Goal: Task Accomplishment & Management: Use online tool/utility

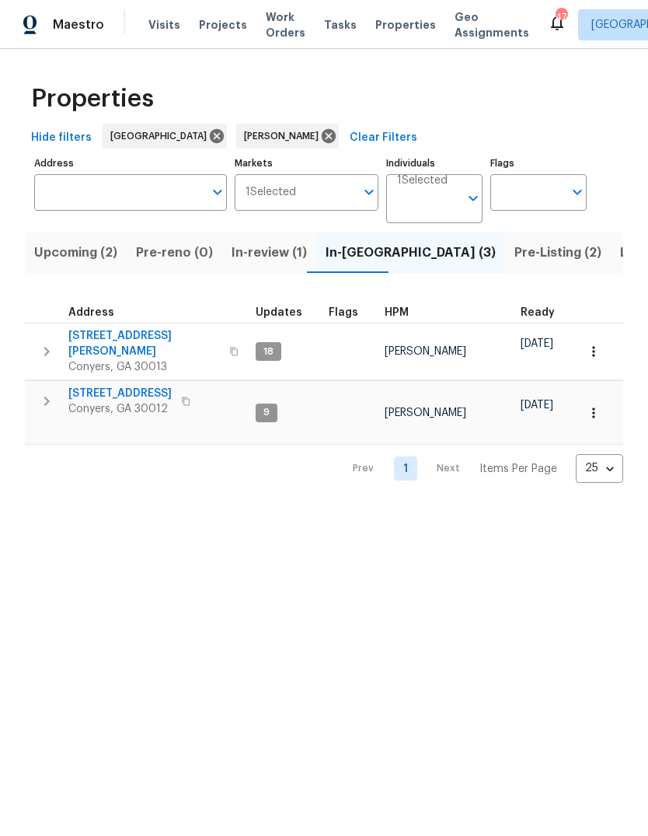
scroll to position [0, 29]
click at [215, 262] on span "In-review (1)" at bounding box center [240, 253] width 75 height 22
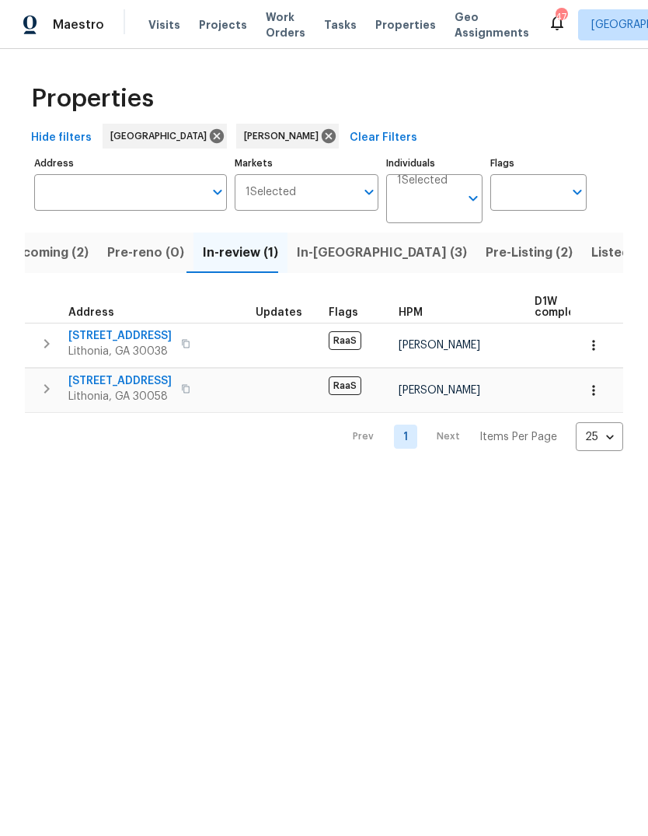
click at [318, 236] on button "In-[GEOGRAPHIC_DATA] (3)" at bounding box center [382, 252] width 189 height 40
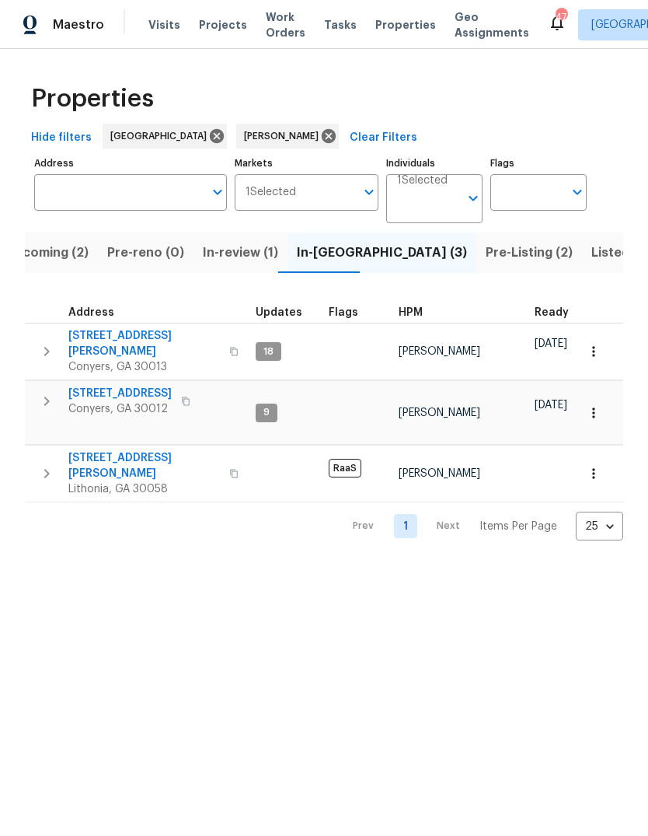
click at [592, 257] on span "Listed (15)" at bounding box center [624, 253] width 64 height 22
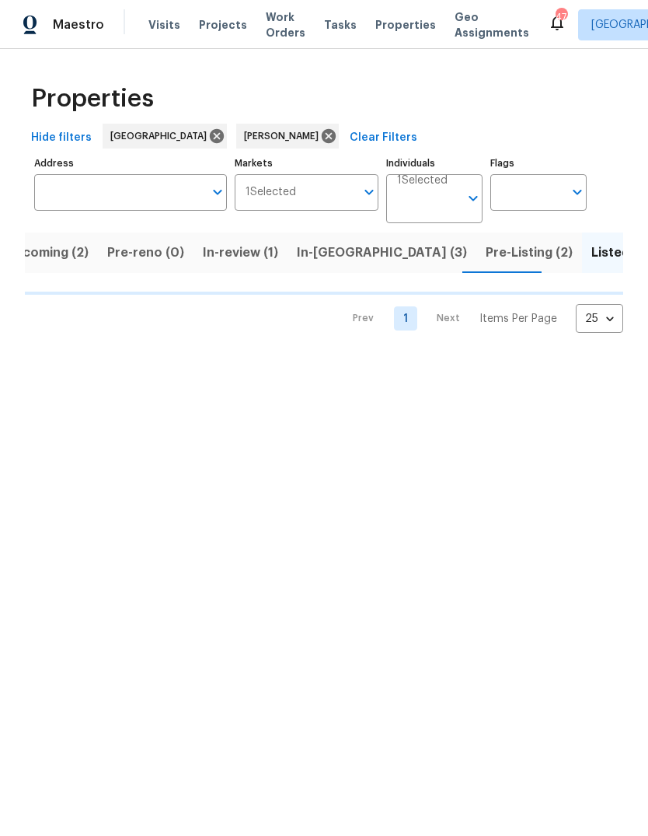
click at [518, 358] on html "Maestro Visits Projects Work Orders Tasks Properties Geo Assignments 47 [GEOGRA…" at bounding box center [324, 179] width 648 height 358
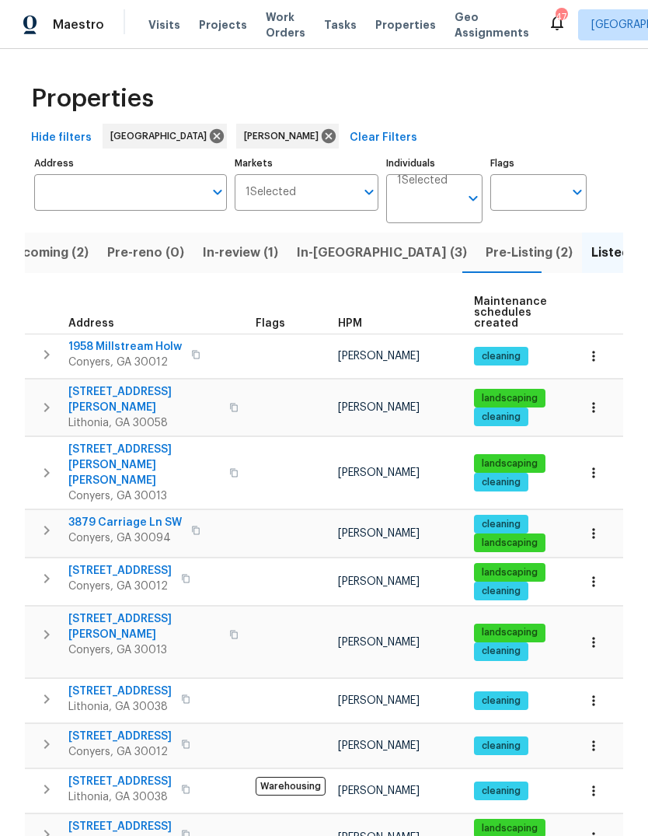
scroll to position [14, 0]
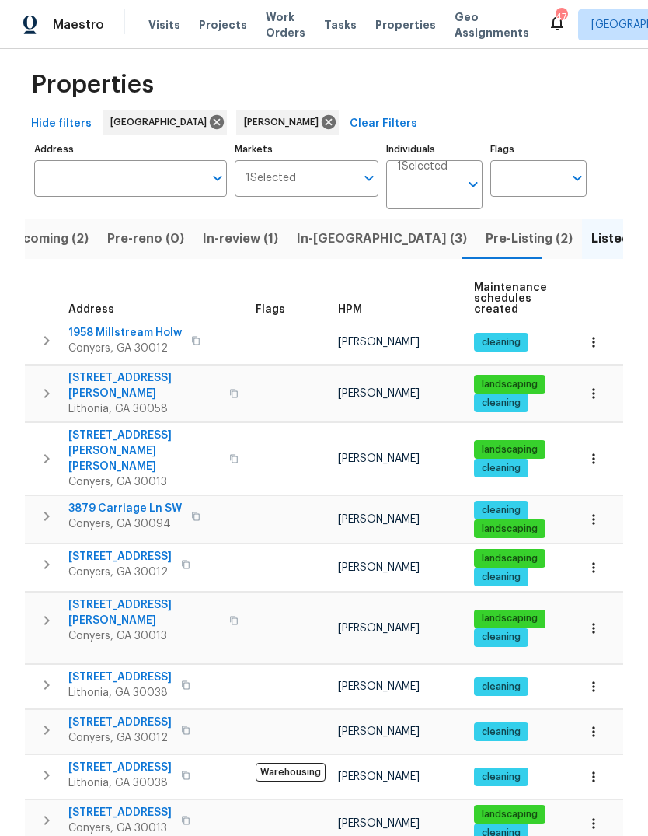
click at [88, 549] on span "[STREET_ADDRESS]" at bounding box center [119, 557] width 103 height 16
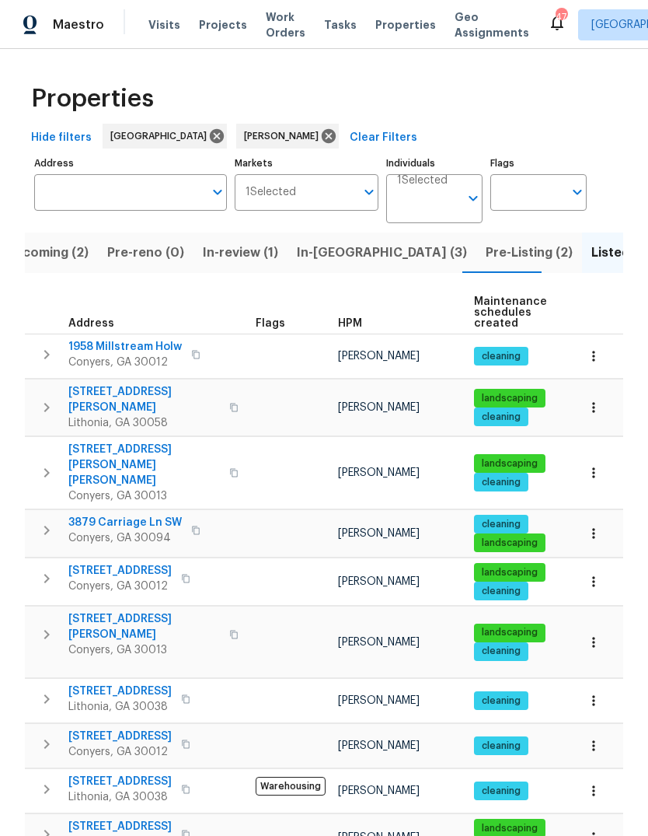
scroll to position [0, 0]
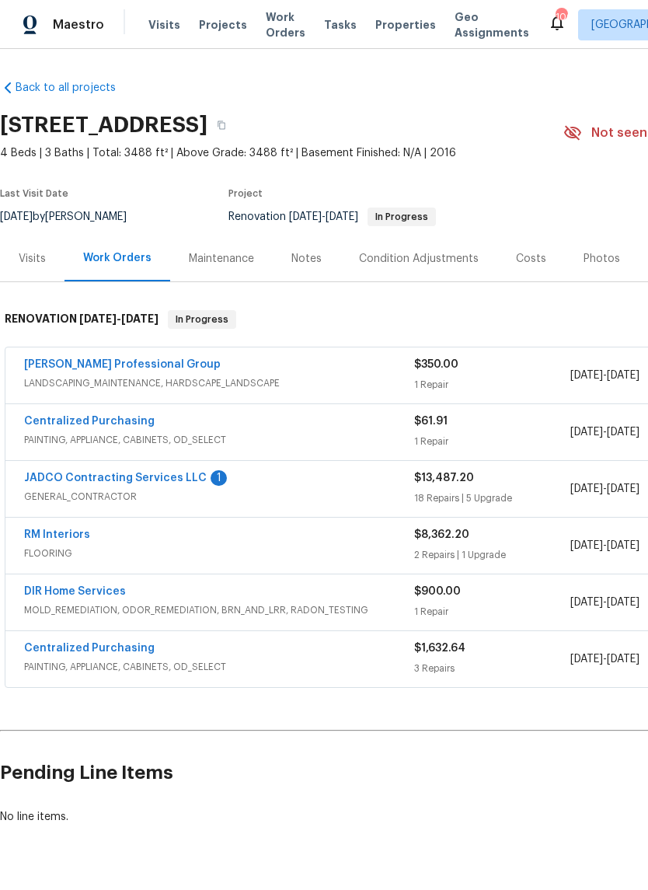
click at [50, 529] on link "RM Interiors" at bounding box center [57, 534] width 66 height 11
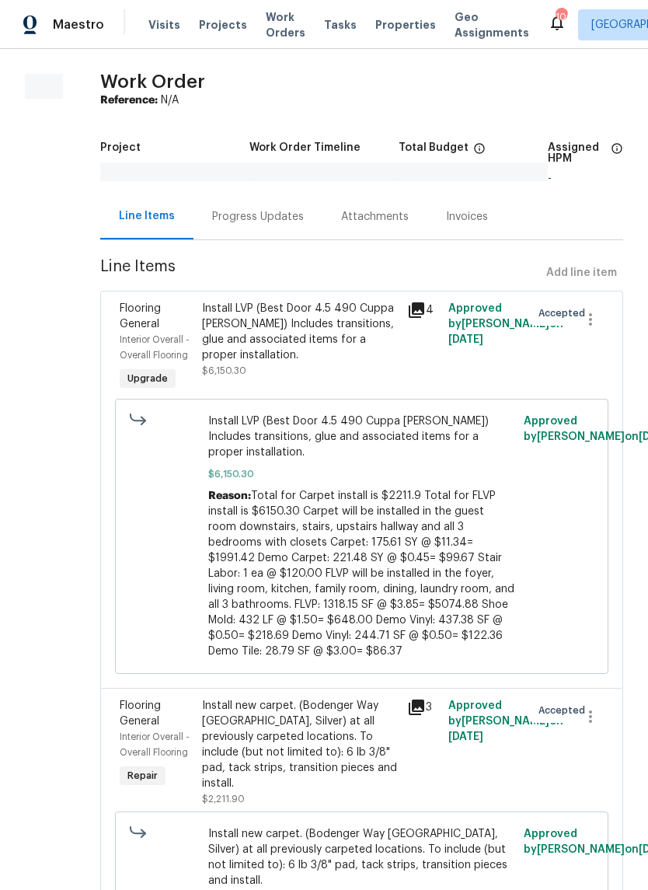
click at [253, 197] on div "Progress Updates" at bounding box center [258, 217] width 129 height 46
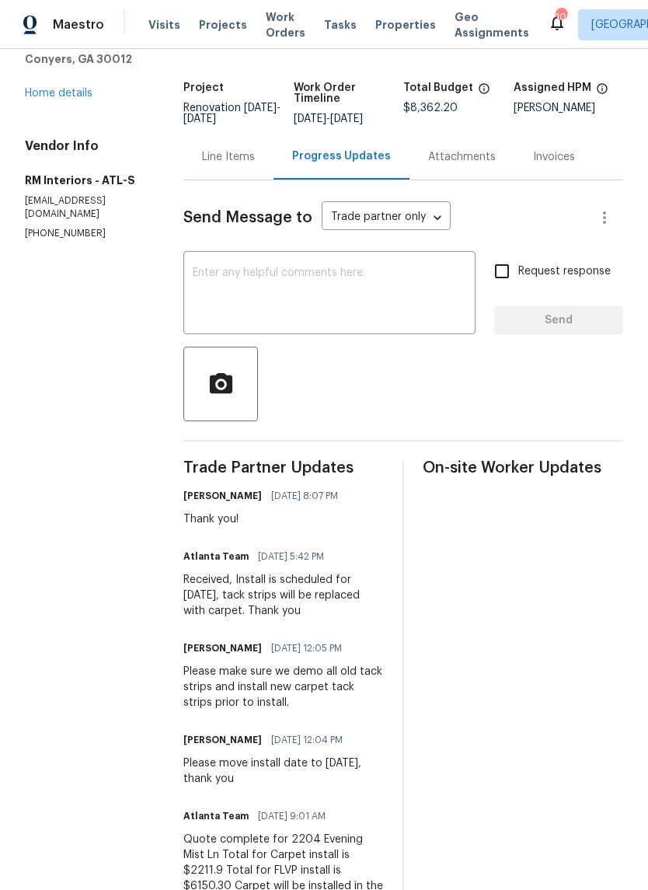
scroll to position [80, 0]
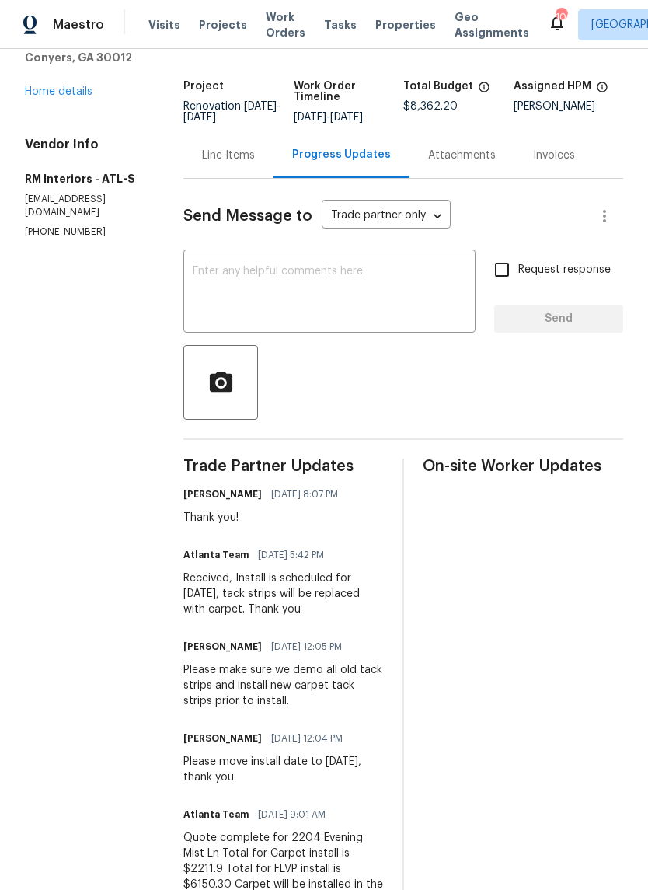
click at [49, 97] on link "Home details" at bounding box center [59, 91] width 68 height 11
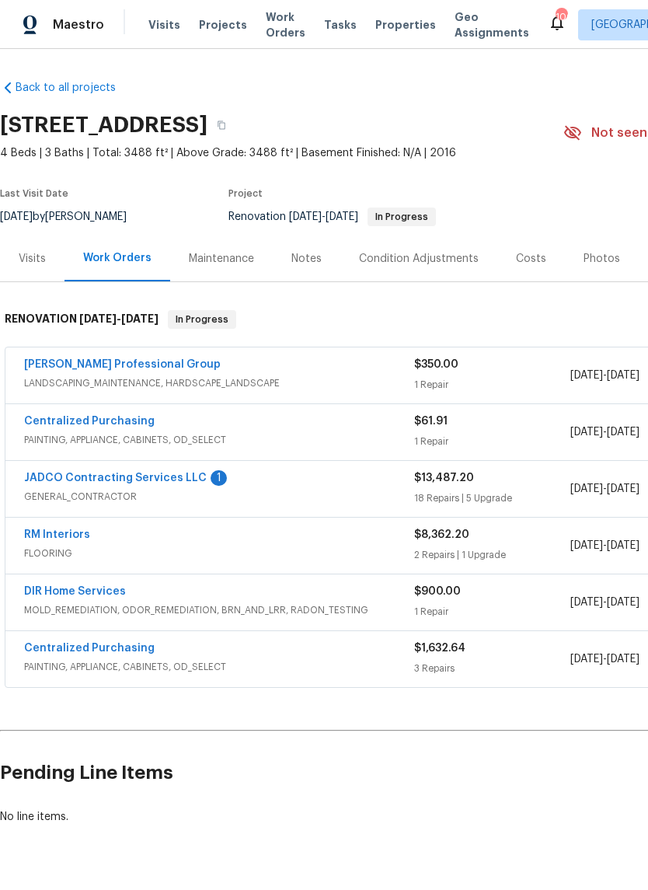
click at [101, 476] on link "JADCO Contracting Services LLC" at bounding box center [115, 478] width 183 height 11
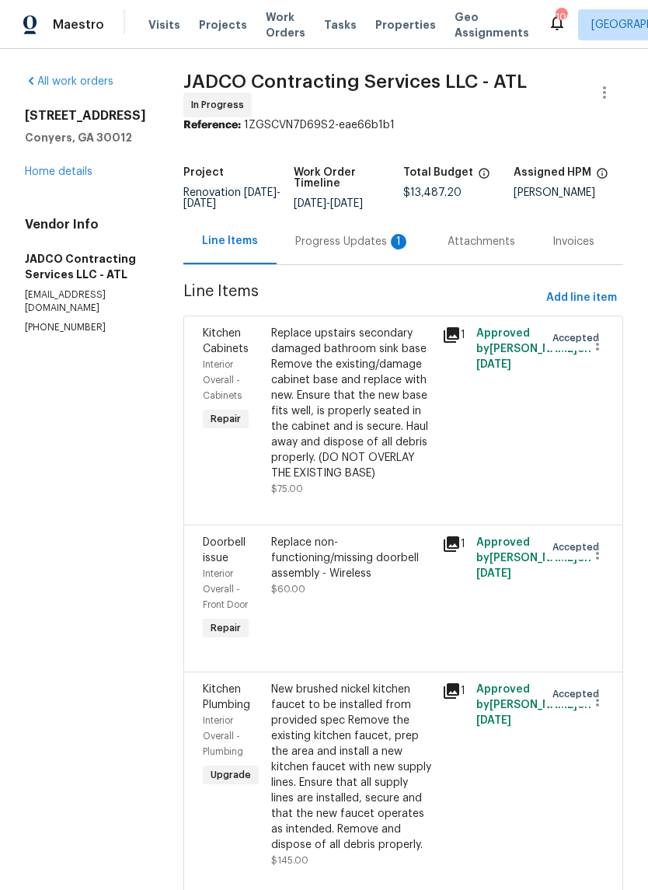
click at [348, 250] on div "Progress Updates 1" at bounding box center [352, 242] width 115 height 16
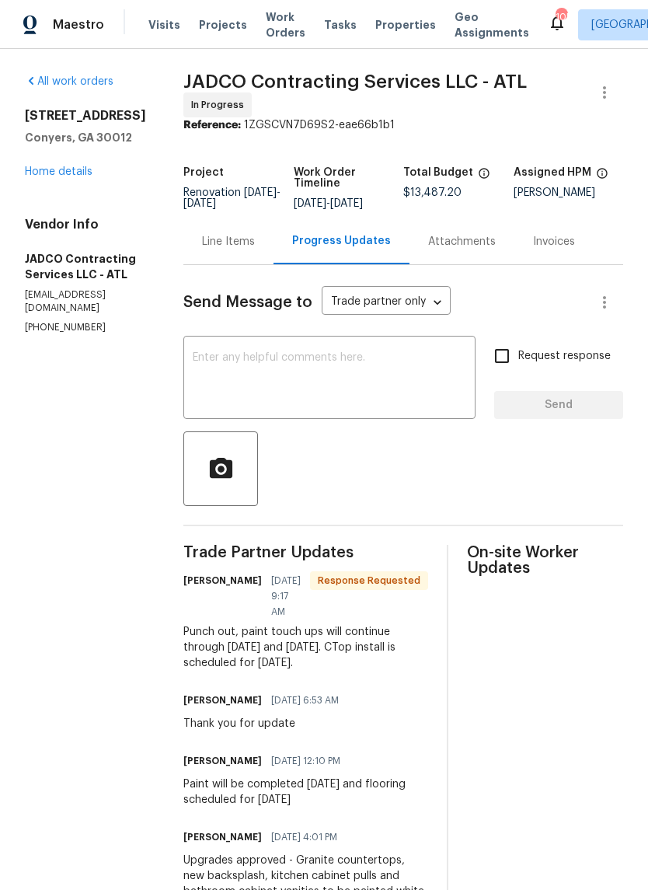
click at [255, 250] on div "Line Items" at bounding box center [228, 242] width 53 height 16
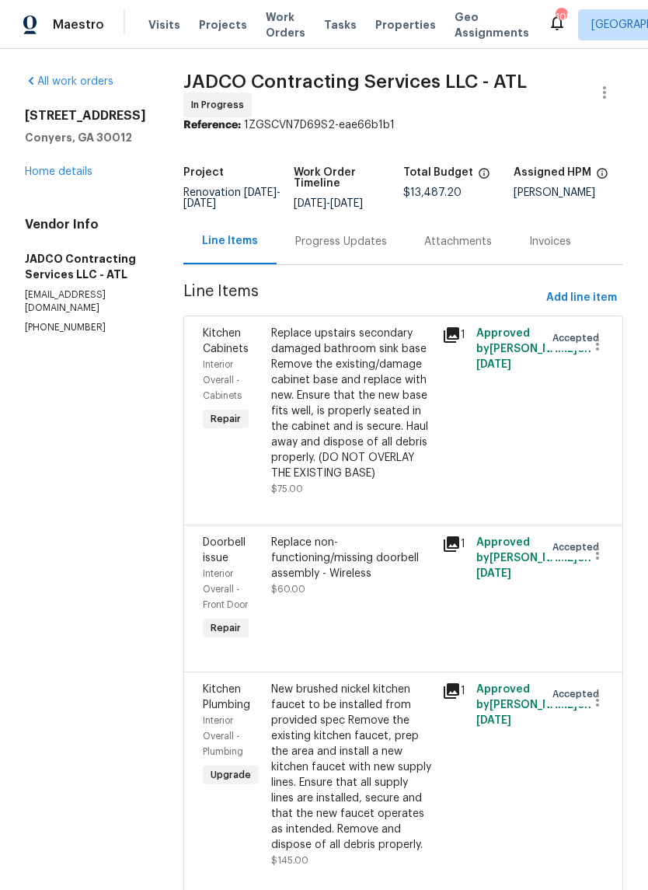
click at [57, 173] on link "Home details" at bounding box center [59, 171] width 68 height 11
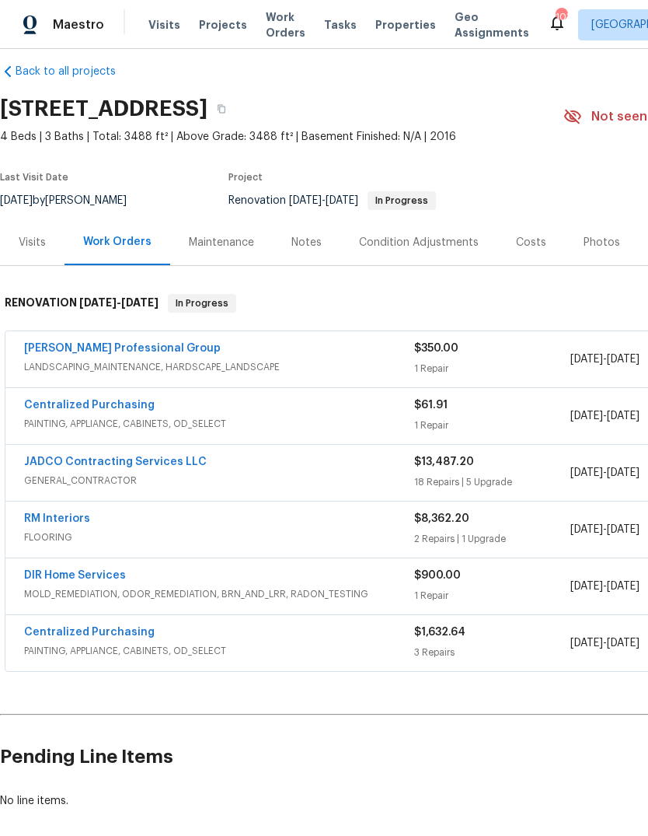
scroll to position [17, 0]
click at [52, 348] on link "Ramsey's Professional Group" at bounding box center [122, 347] width 197 height 11
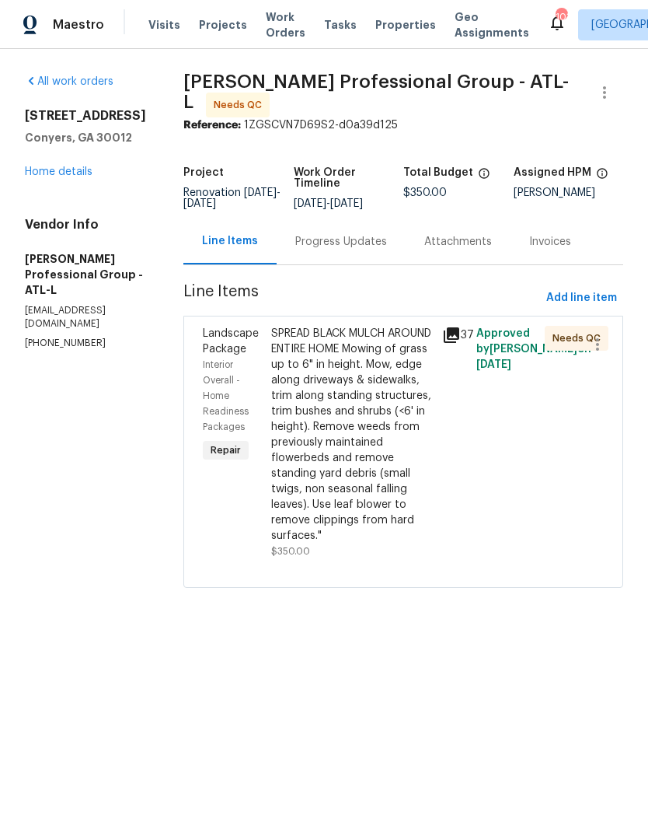
click at [459, 343] on icon at bounding box center [452, 335] width 16 height 16
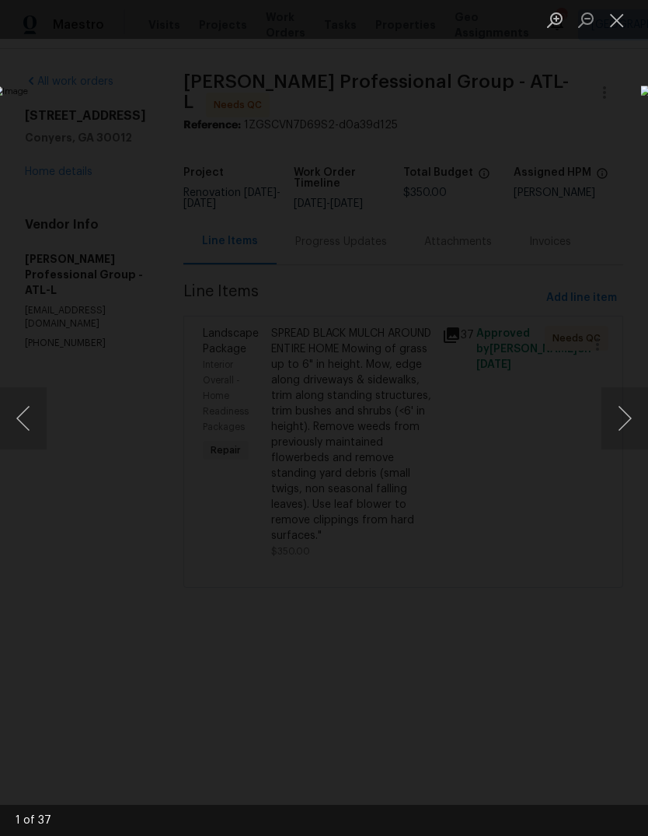
click at [631, 424] on button "Next image" at bounding box center [625, 418] width 47 height 62
click at [622, 422] on button "Next image" at bounding box center [625, 418] width 47 height 62
click at [630, 397] on button "Next image" at bounding box center [625, 418] width 47 height 62
click at [631, 421] on button "Next image" at bounding box center [625, 418] width 47 height 62
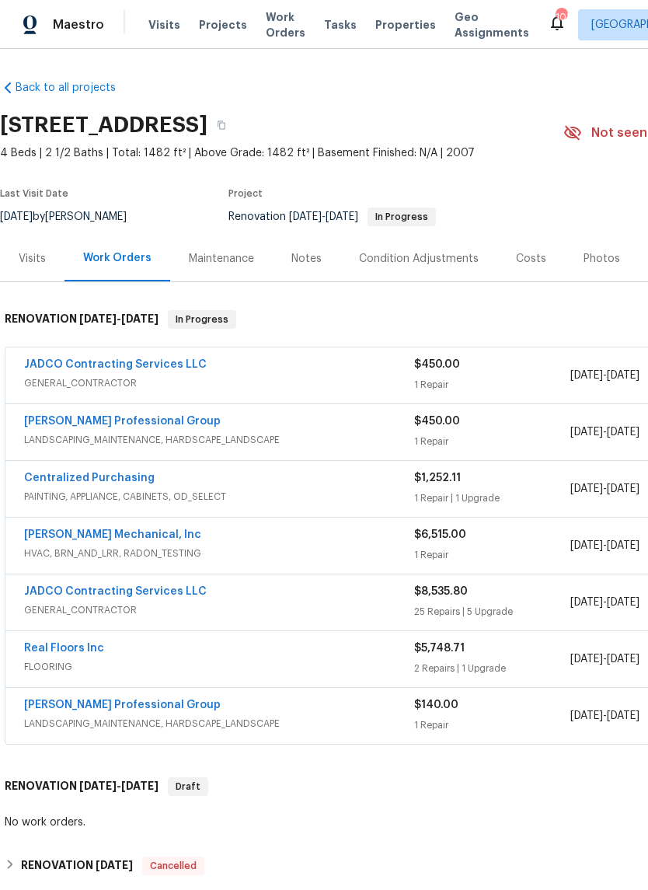
click at [60, 367] on link "JADCO Contracting Services LLC" at bounding box center [115, 364] width 183 height 11
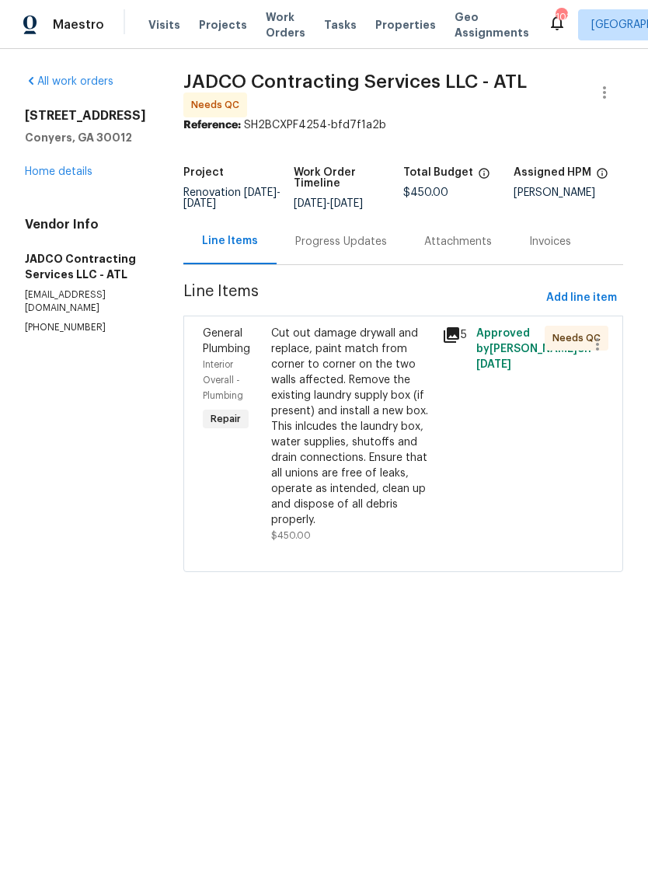
click at [374, 392] on div "Cut out damage drywall and replace, paint match from corner to corner on the tw…" at bounding box center [352, 427] width 162 height 202
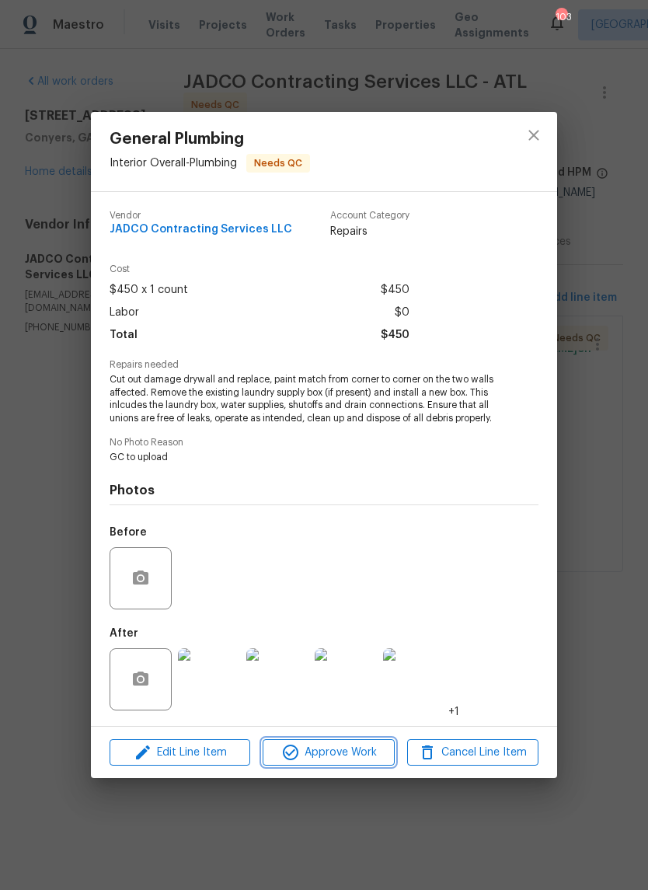
click at [355, 748] on button "Approve Work" at bounding box center [328, 752] width 131 height 27
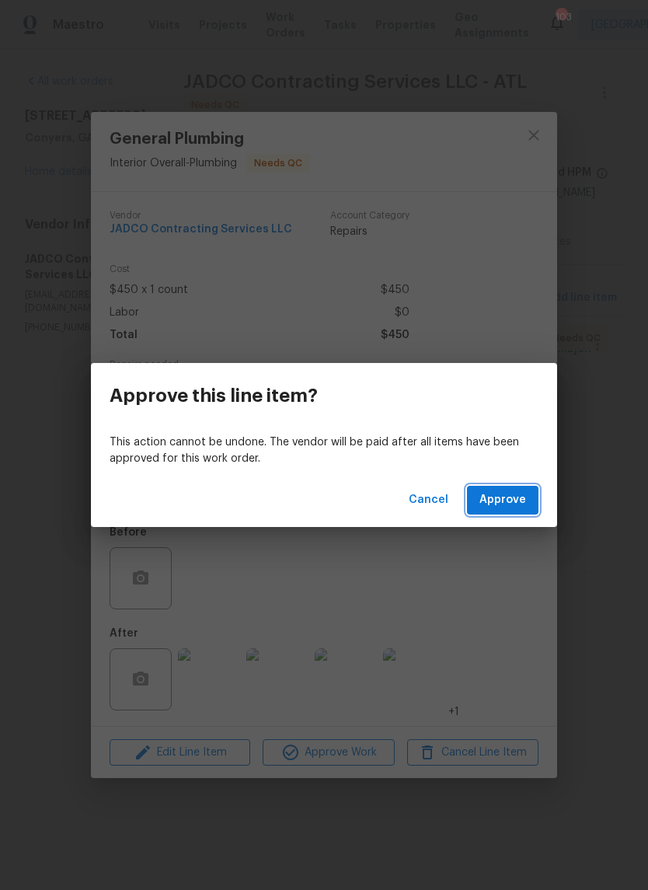
click at [511, 512] on button "Approve" at bounding box center [503, 500] width 72 height 29
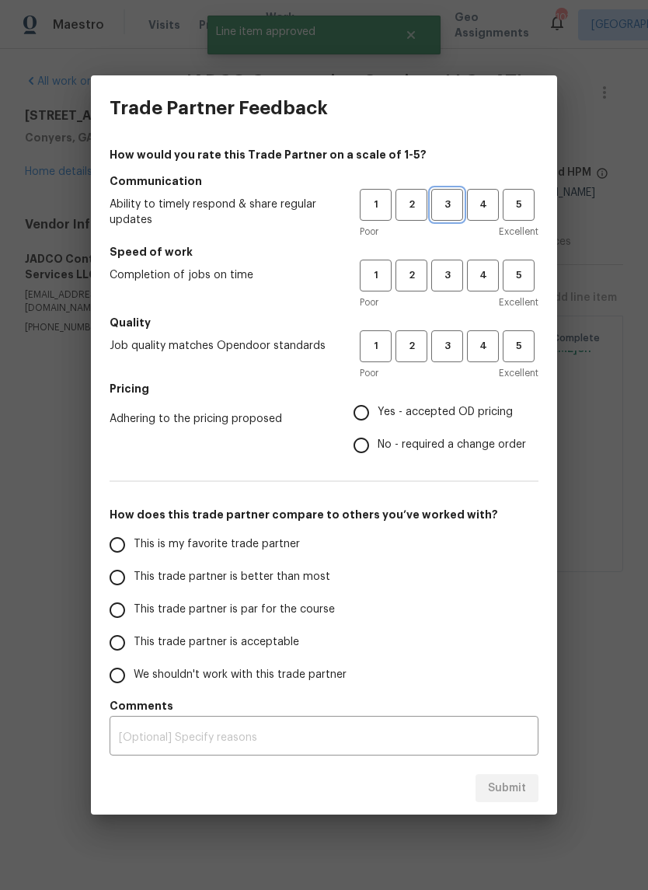
click at [453, 206] on span "3" at bounding box center [447, 205] width 29 height 18
click at [452, 275] on span "3" at bounding box center [447, 276] width 29 height 18
click at [458, 353] on span "3" at bounding box center [447, 346] width 29 height 18
click at [474, 418] on span "Yes - accepted OD pricing" at bounding box center [445, 412] width 135 height 16
click at [378, 418] on input "Yes - accepted OD pricing" at bounding box center [361, 413] width 33 height 33
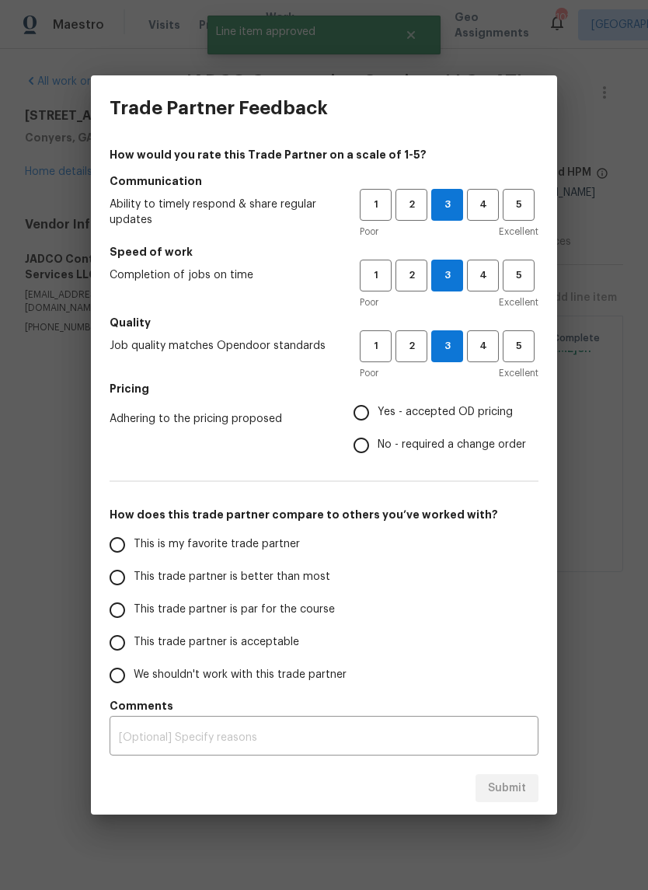
radio input "true"
click at [118, 529] on input "This is my favorite trade partner" at bounding box center [117, 545] width 33 height 33
click at [526, 776] on button "Submit" at bounding box center [507, 788] width 63 height 29
radio input "true"
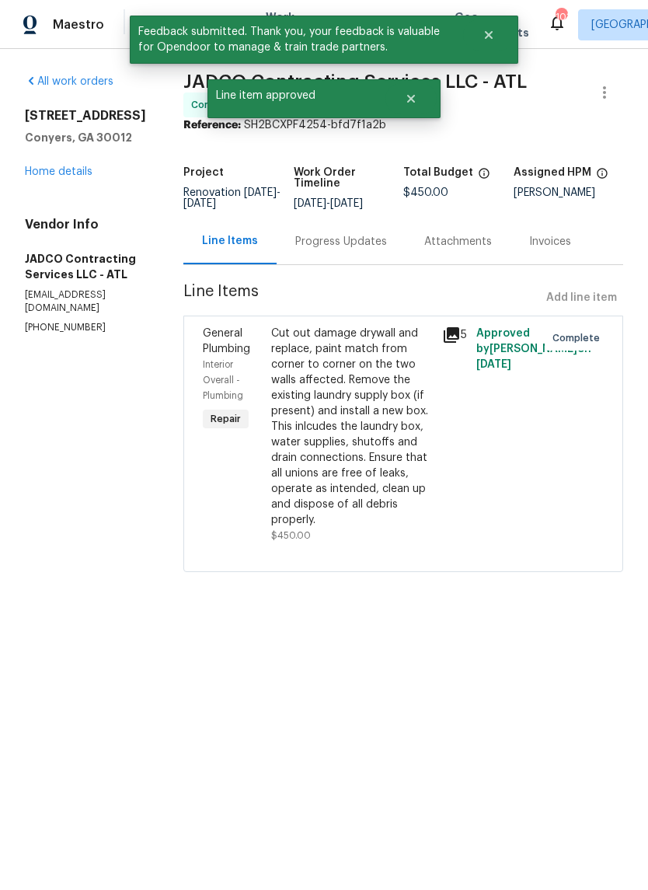
click at [58, 175] on link "Home details" at bounding box center [59, 171] width 68 height 11
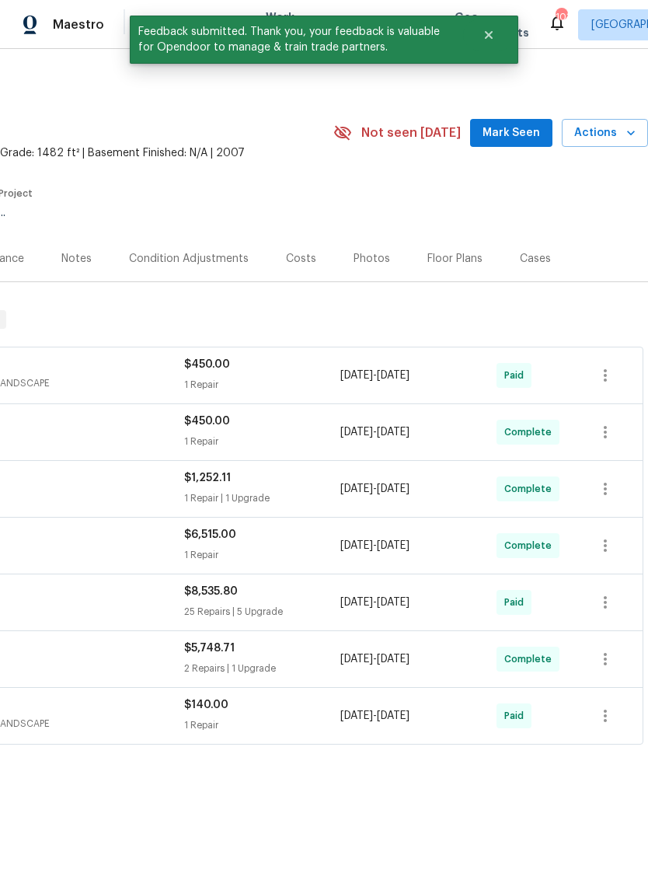
scroll to position [0, 230]
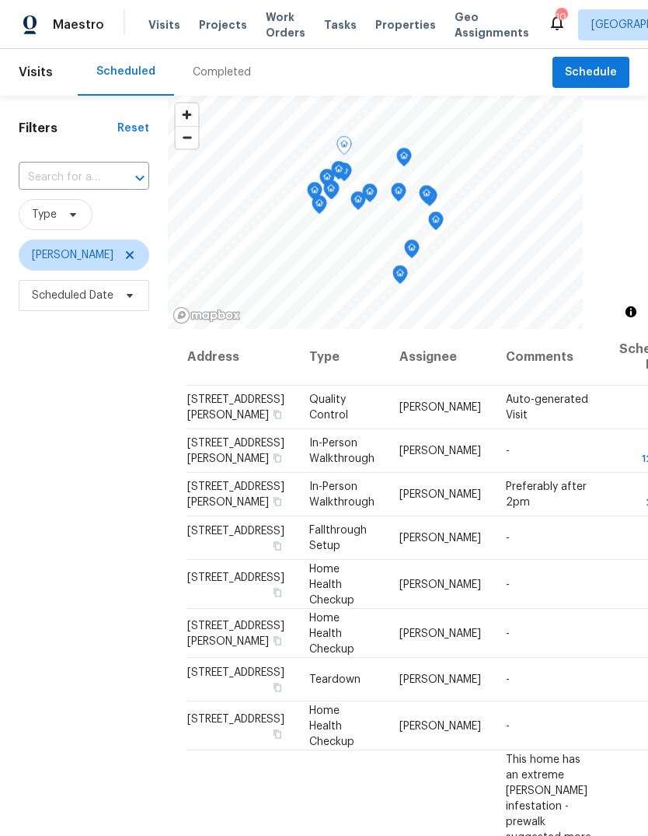
click at [0, 0] on icon at bounding box center [0, 0] width 0 height 0
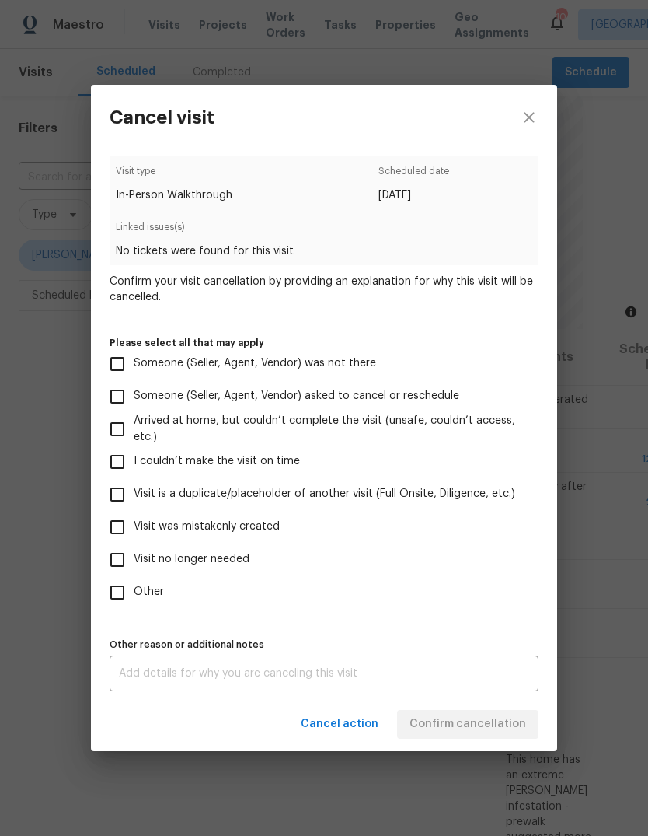
click at [118, 394] on input "Someone (Seller, Agent, Vendor) asked to cancel or reschedule" at bounding box center [117, 396] width 33 height 33
checkbox input "true"
click at [495, 725] on span "Confirm cancellation" at bounding box center [468, 724] width 117 height 19
